Goal: Information Seeking & Learning: Learn about a topic

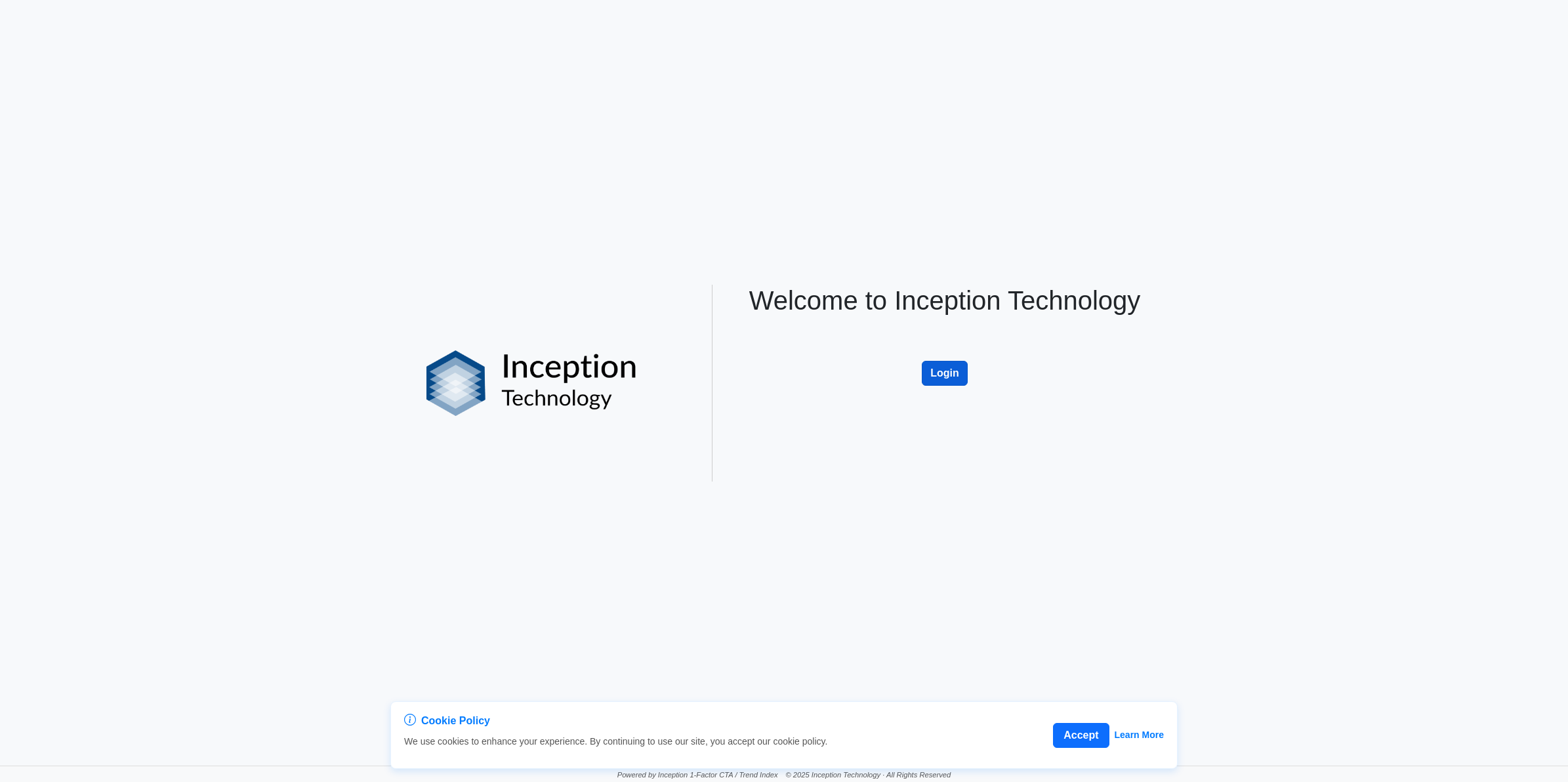
click at [942, 369] on button "Login" at bounding box center [944, 373] width 46 height 25
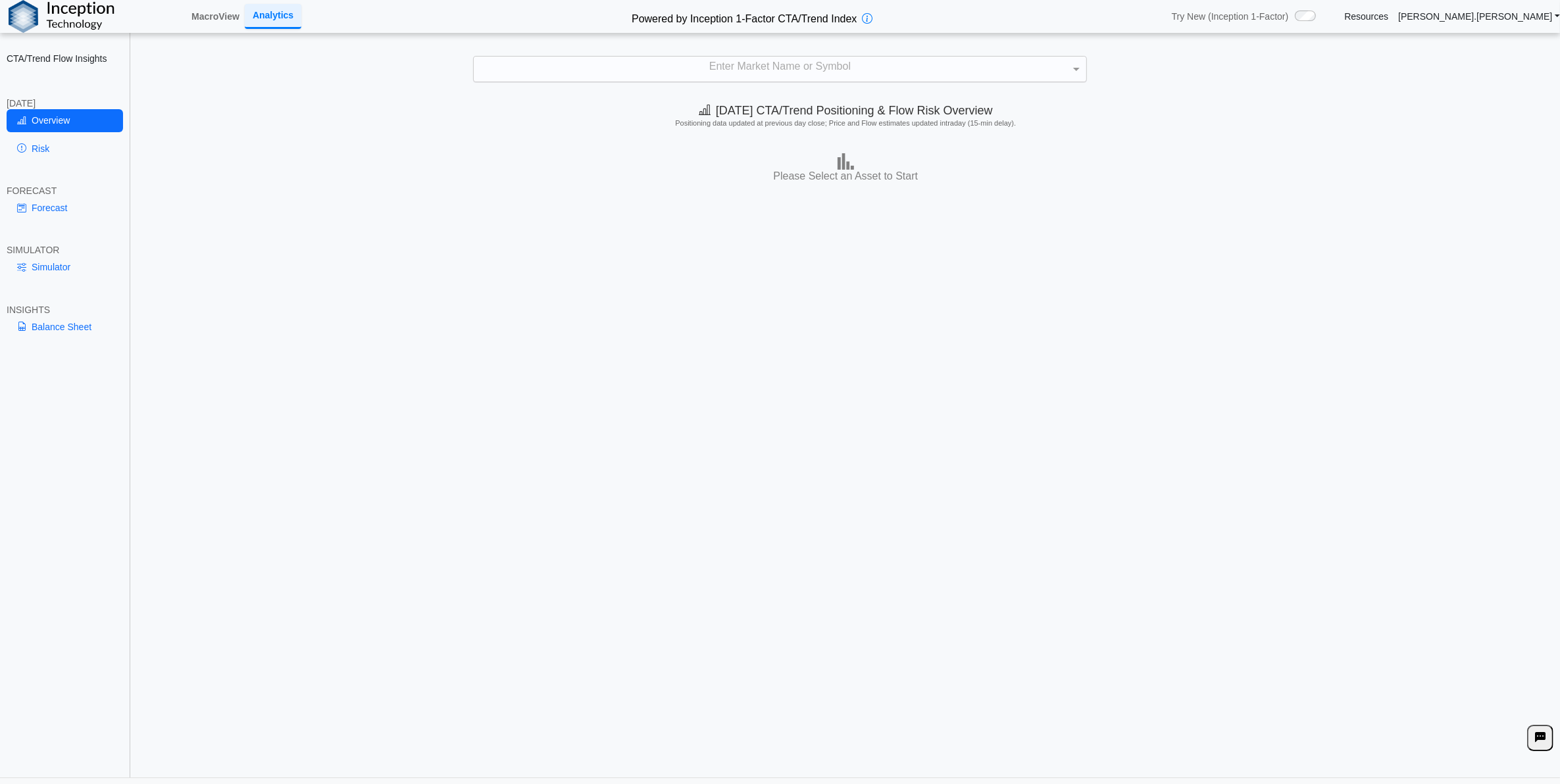
click at [652, 73] on div "Enter Market Name or Symbol" at bounding box center [780, 69] width 612 height 25
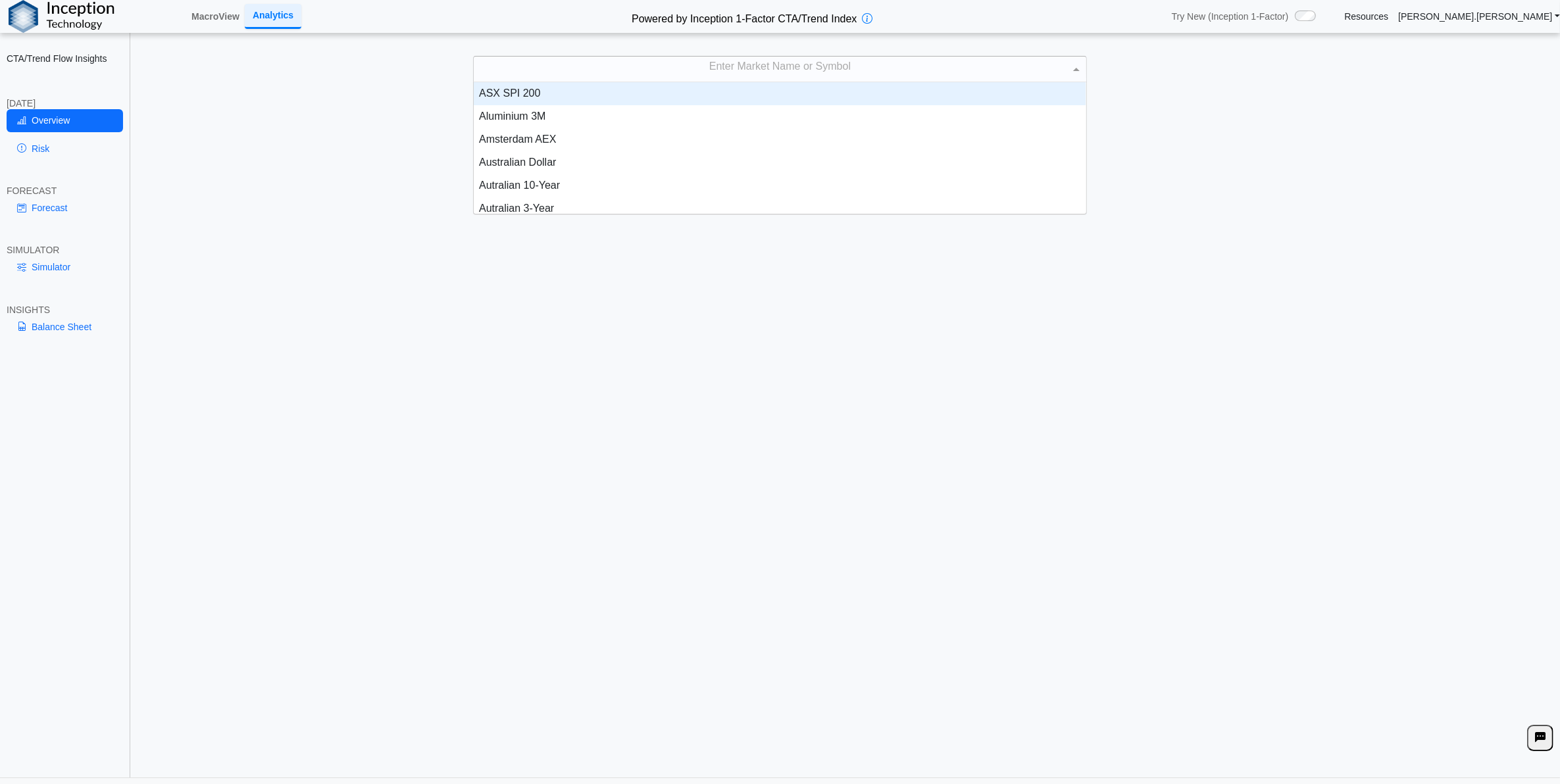
scroll to position [119, 599]
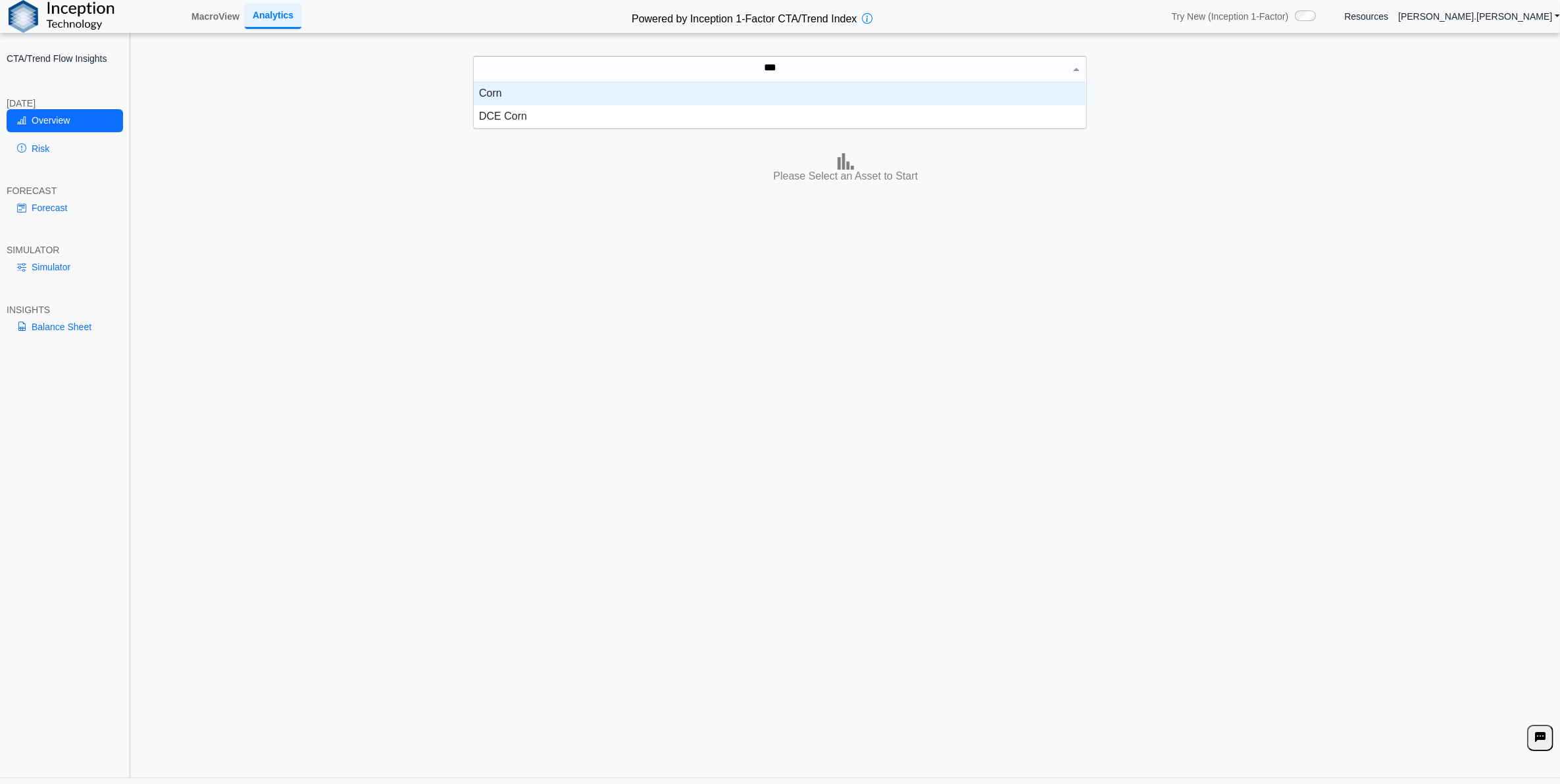
type input "****"
click at [739, 90] on div "Corn" at bounding box center [780, 94] width 612 height 23
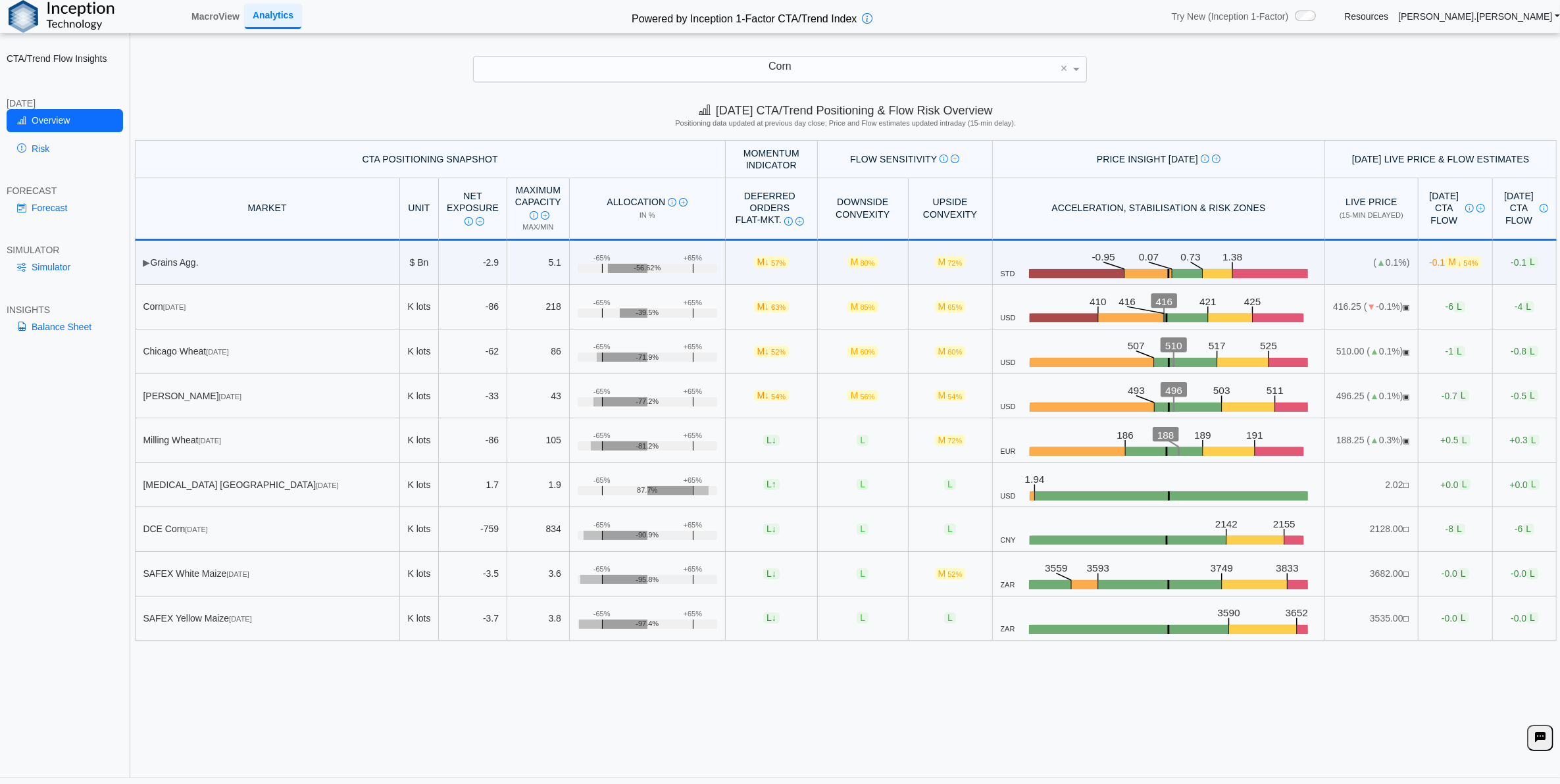
drag, startPoint x: 368, startPoint y: 734, endPoint x: 302, endPoint y: 708, distance: 70.9
click at [364, 734] on div "Today's CTA/Trend Positioning & Flow Risk Overview Positioning data updated at …" at bounding box center [846, 437] width 1429 height 682
click at [46, 158] on link "Risk" at bounding box center [65, 148] width 116 height 22
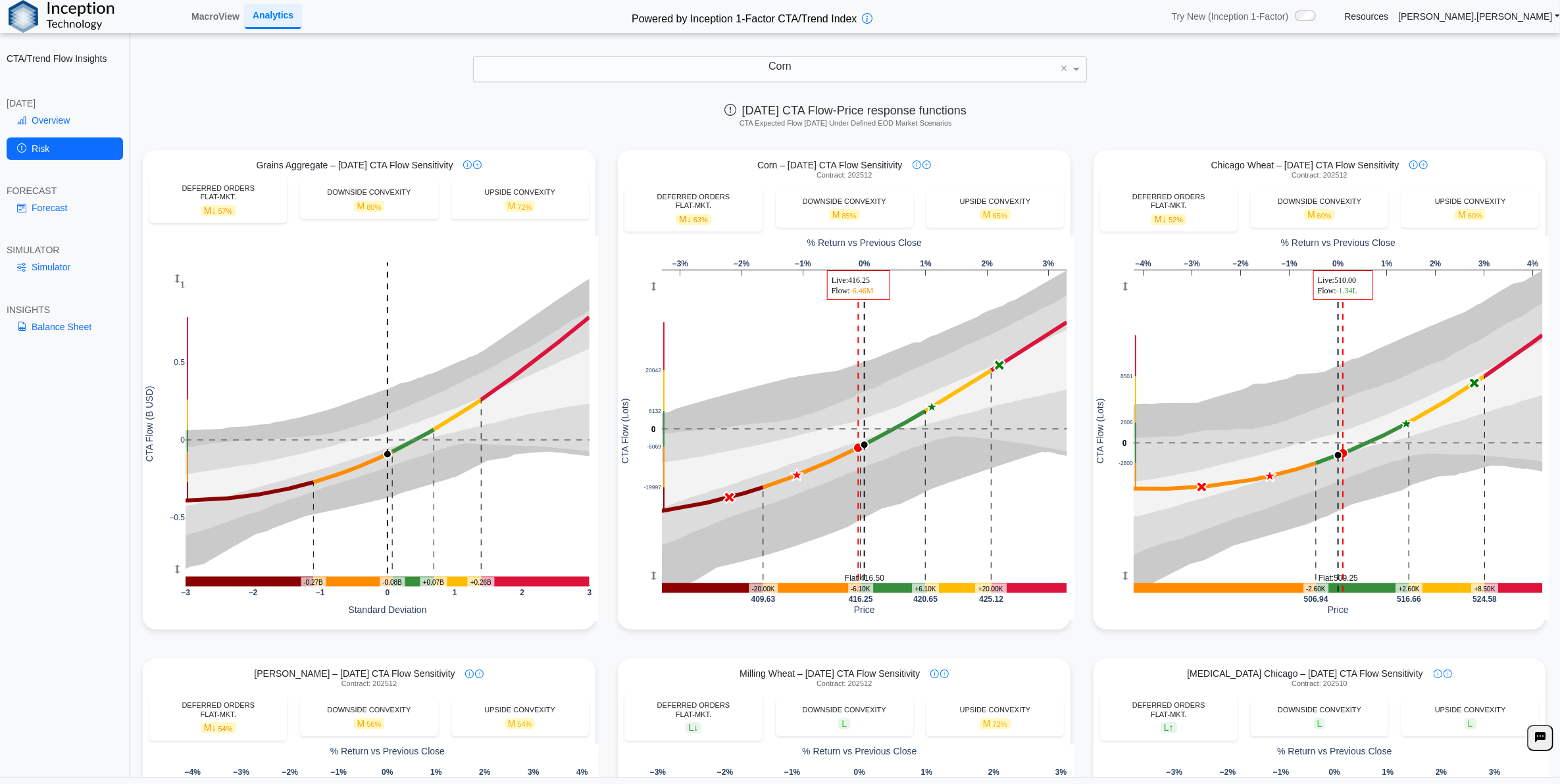
click at [46, 107] on div "TODAY" at bounding box center [65, 104] width 116 height 12
click at [86, 123] on link "Overview" at bounding box center [65, 120] width 116 height 22
